Goal: Task Accomplishment & Management: Contribute content

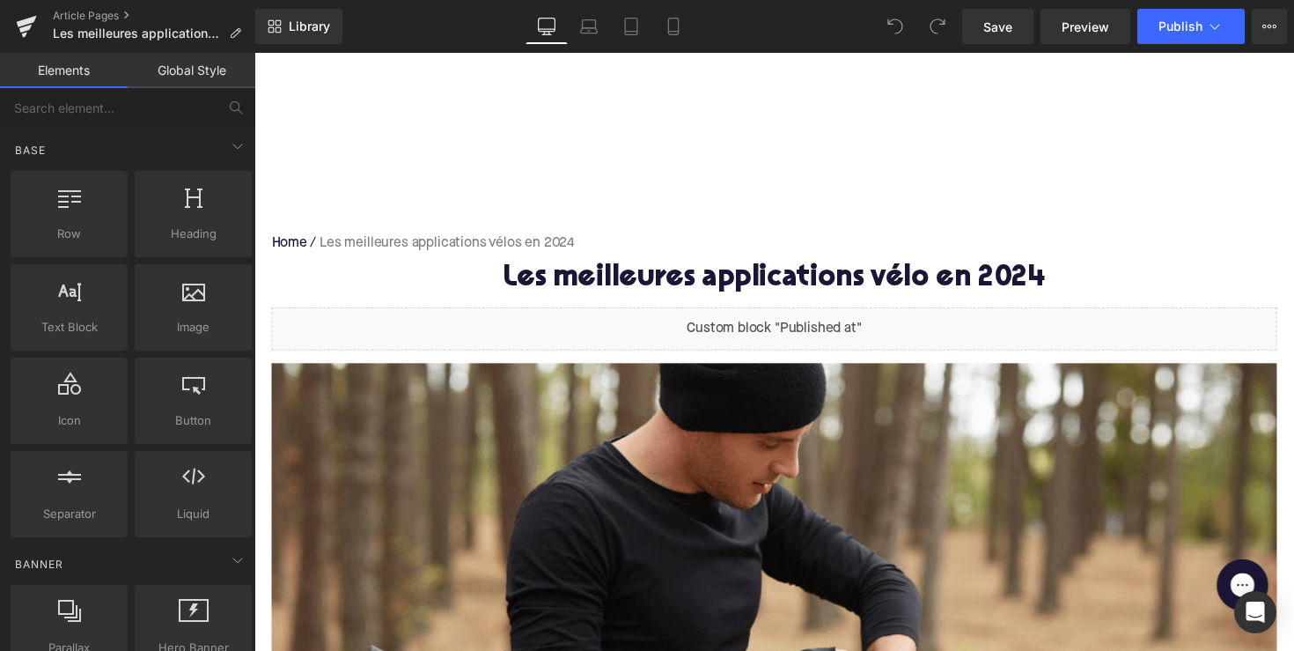
click at [1172, 46] on div "Library Desktop Desktop Laptop Tablet Mobile Save Preview Publish Scheduled Vie…" at bounding box center [774, 26] width 1039 height 53
click at [1172, 36] on button "Publish" at bounding box center [1190, 26] width 107 height 35
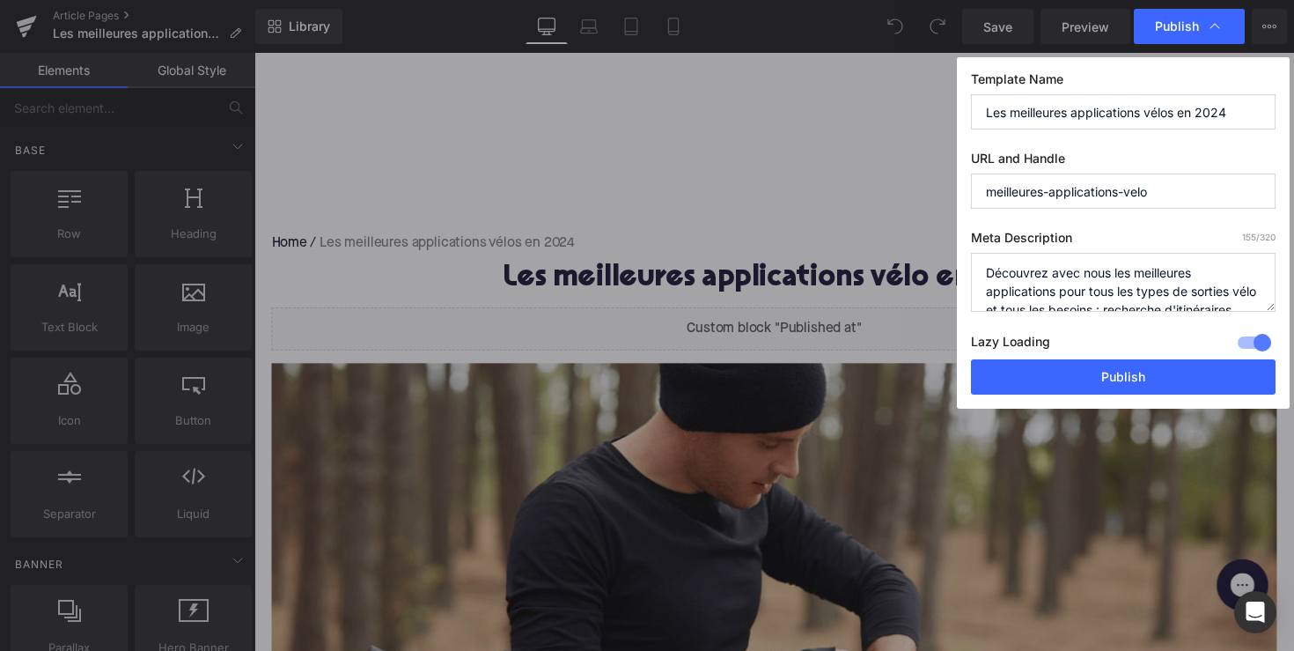
click at [1073, 274] on textarea "Découvrez avec nous les meilleures applications pour tous les types de sorties …" at bounding box center [1123, 282] width 305 height 59
paste textarea "les meilleures applis vélo 2024 : planifiez vos trajets, suivez vos performance…"
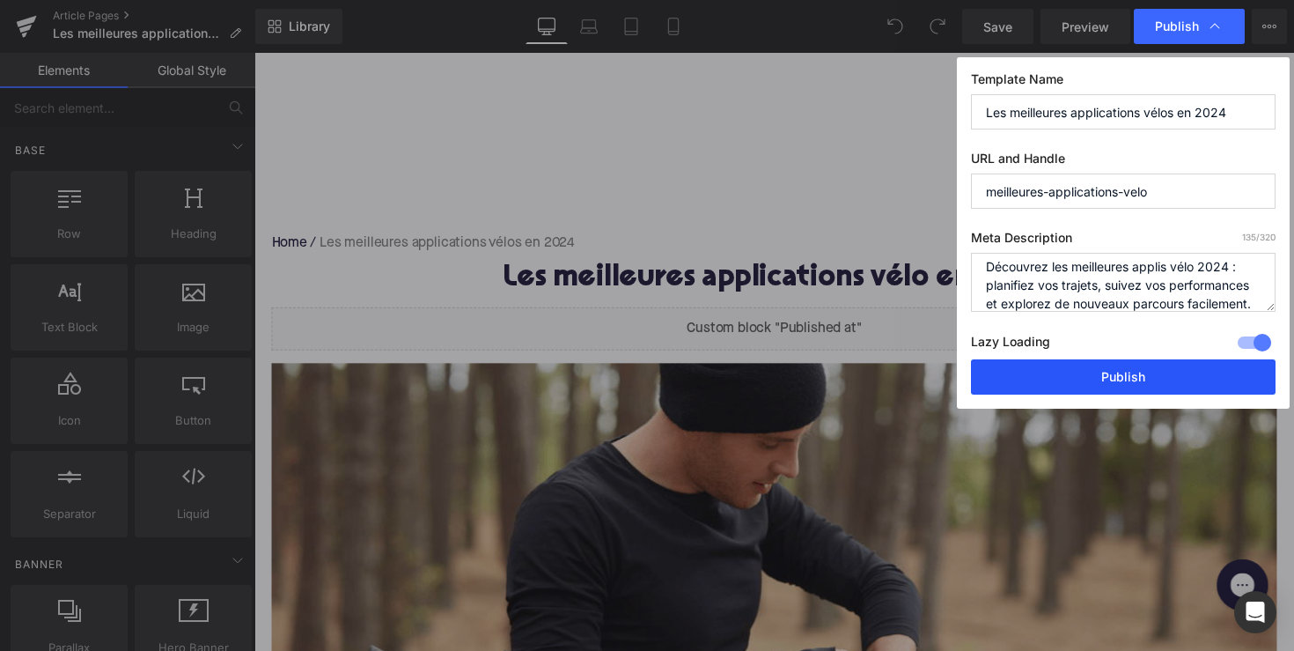
type textarea "Découvrez les meilleures applis vélo 2024 : planifiez vos trajets, suivez vos p…"
click at [1122, 363] on button "Publish" at bounding box center [1123, 376] width 305 height 35
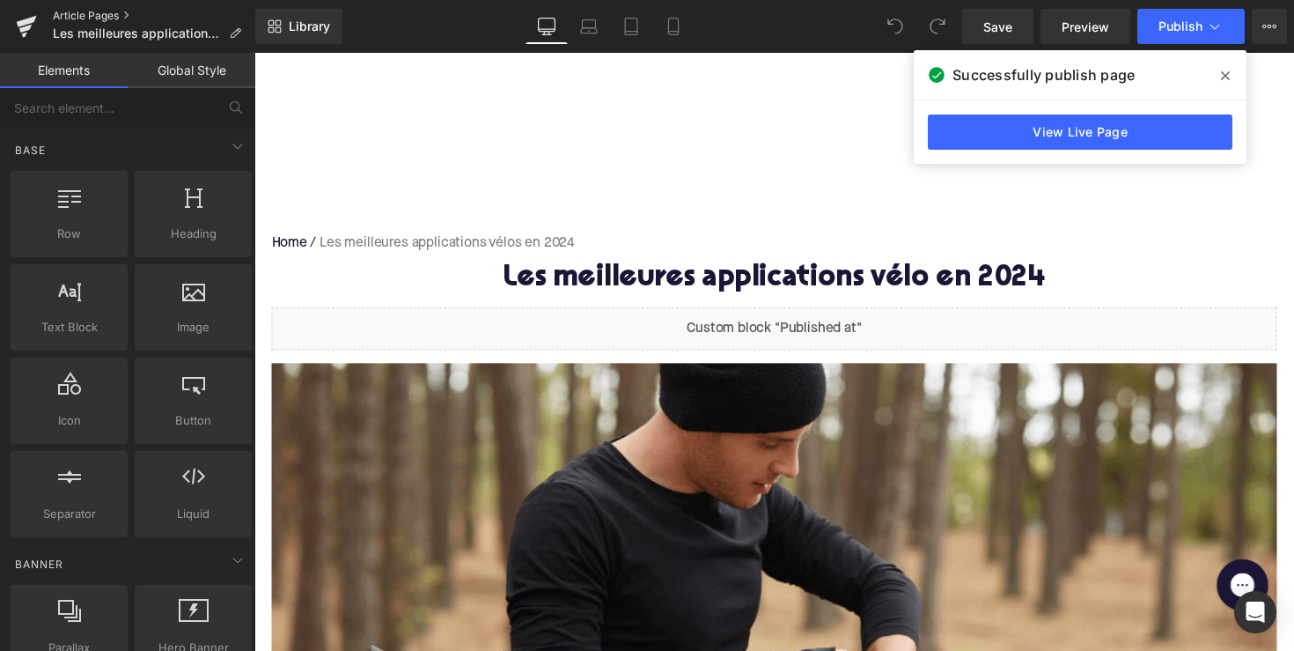
click at [97, 18] on link "Article Pages" at bounding box center [154, 16] width 202 height 14
